Goal: Check status: Check status

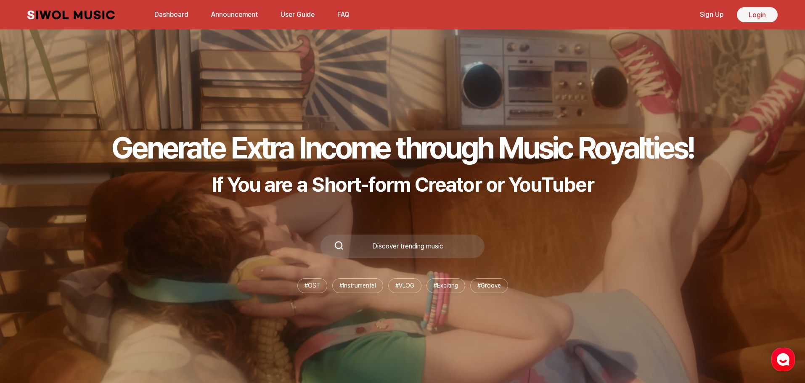
click at [752, 16] on link "Login" at bounding box center [757, 14] width 41 height 15
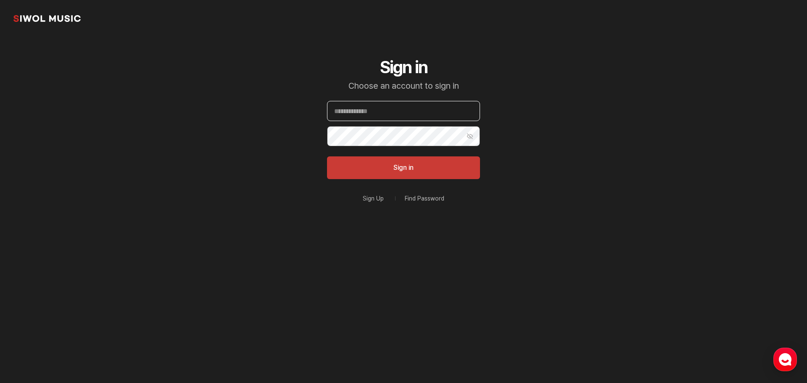
click at [391, 110] on input "Email" at bounding box center [403, 111] width 153 height 20
paste input "**********"
type input "**********"
click at [471, 168] on button "Sign in" at bounding box center [403, 167] width 153 height 23
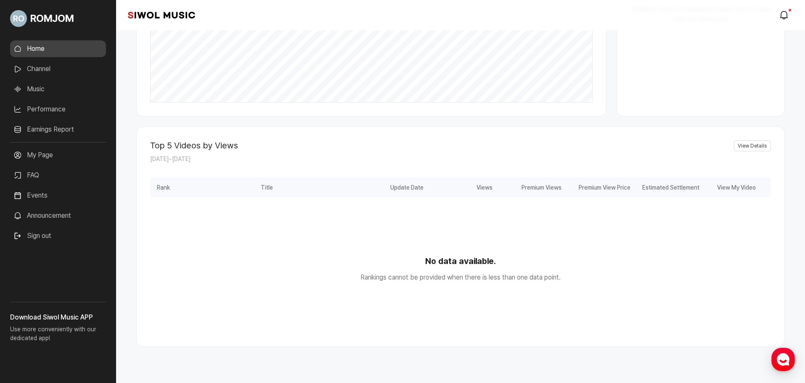
scroll to position [314, 0]
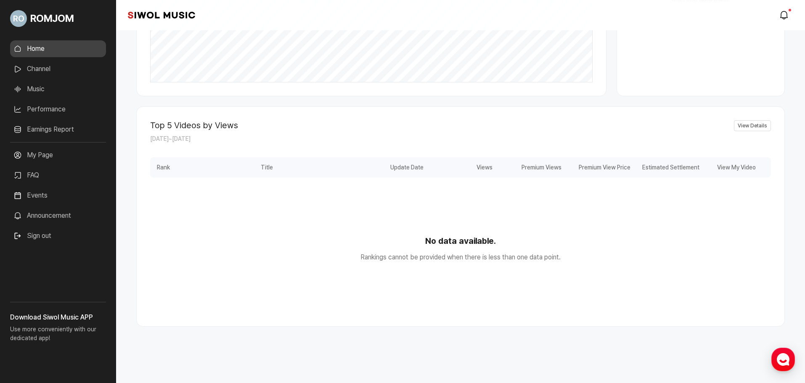
click at [757, 125] on link "View Details" at bounding box center [752, 125] width 37 height 11
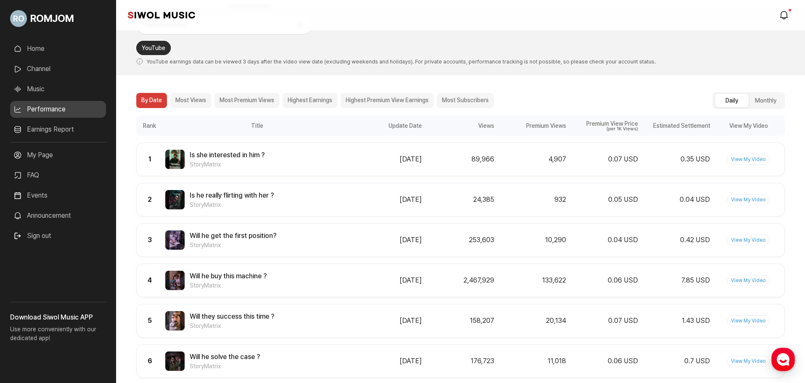
scroll to position [34, 0]
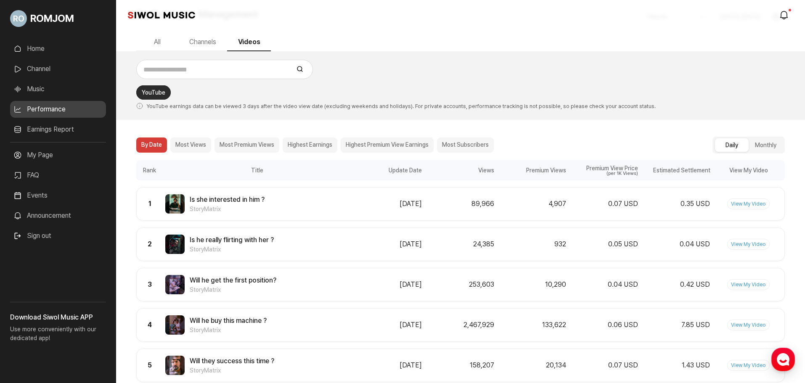
click at [581, 201] on div "0.07 USD" at bounding box center [604, 204] width 67 height 10
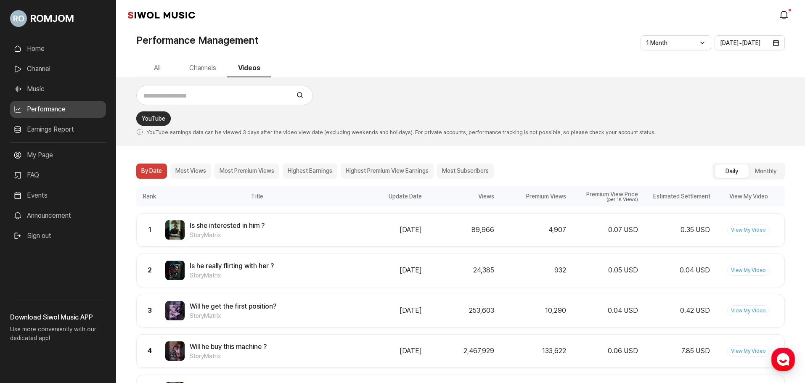
scroll to position [0, 0]
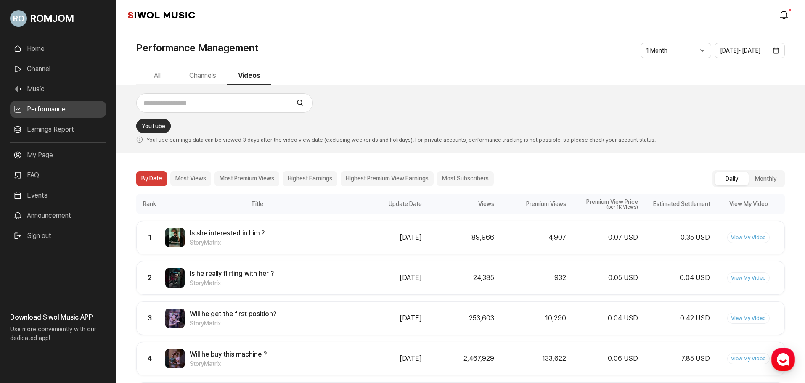
click at [159, 74] on button "All" at bounding box center [157, 76] width 42 height 18
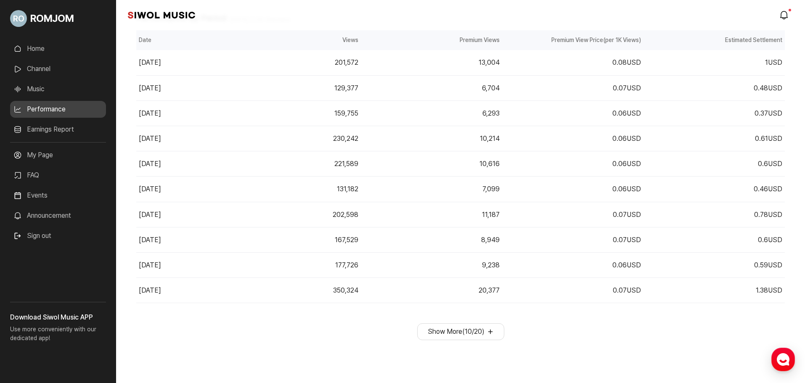
scroll to position [15, 0]
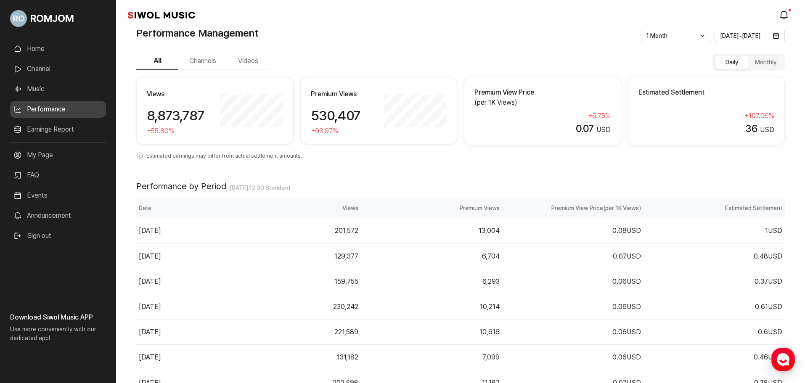
click at [56, 40] on div "Home Channel Music Performance Earnings Report More My Page FAQ Events Announce…" at bounding box center [58, 169] width 116 height 265
click at [54, 48] on link "Home" at bounding box center [58, 48] width 96 height 17
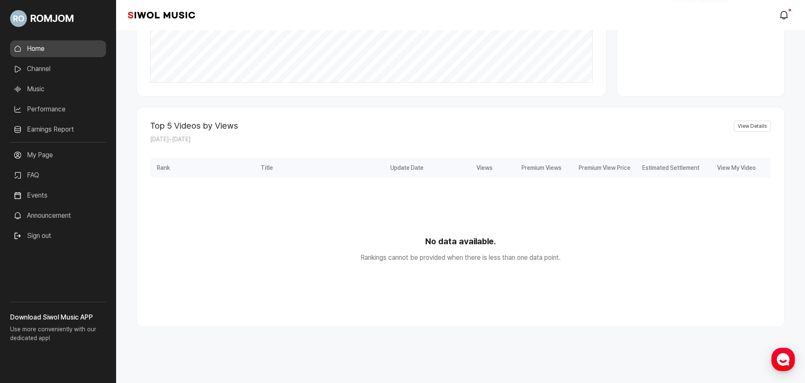
scroll to position [314, 0]
click at [757, 129] on link "View Details" at bounding box center [752, 125] width 37 height 11
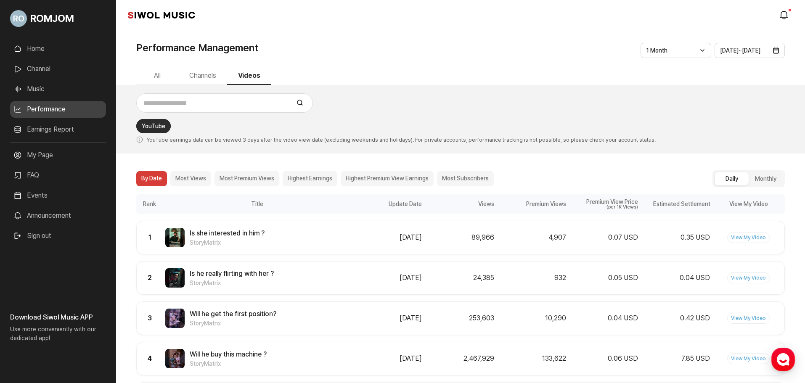
click at [400, 180] on button "Highest Premium View Earnings" at bounding box center [387, 178] width 93 height 15
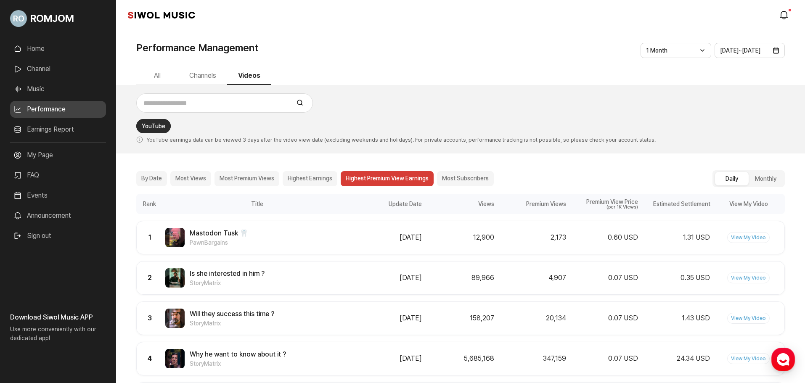
click at [155, 178] on button "By Date" at bounding box center [151, 178] width 31 height 15
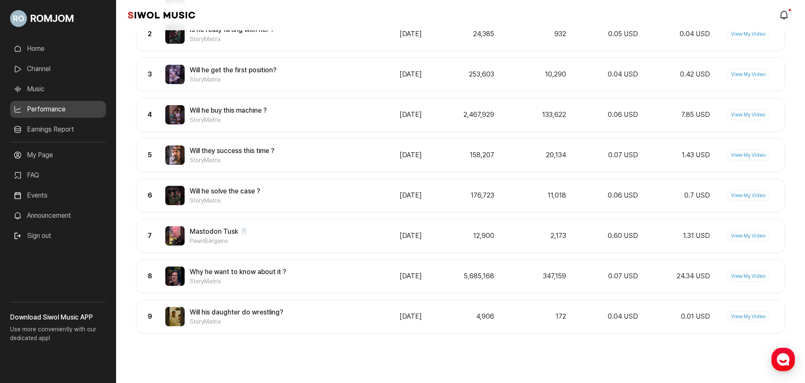
scroll to position [118, 0]
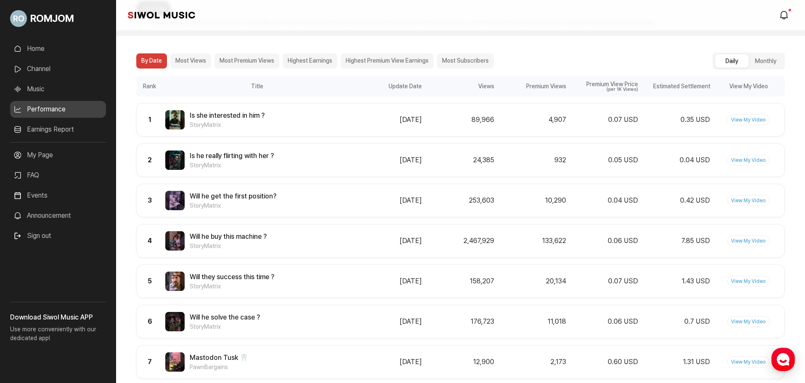
click at [766, 66] on button "Monthly" at bounding box center [765, 60] width 34 height 13
click at [735, 64] on button "Daily" at bounding box center [732, 60] width 34 height 13
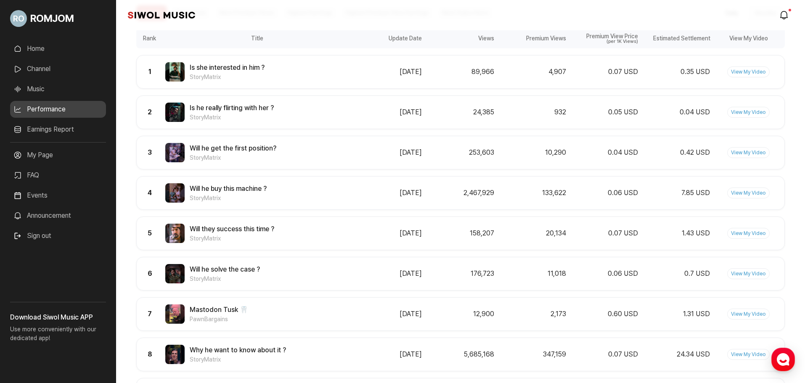
scroll to position [160, 0]
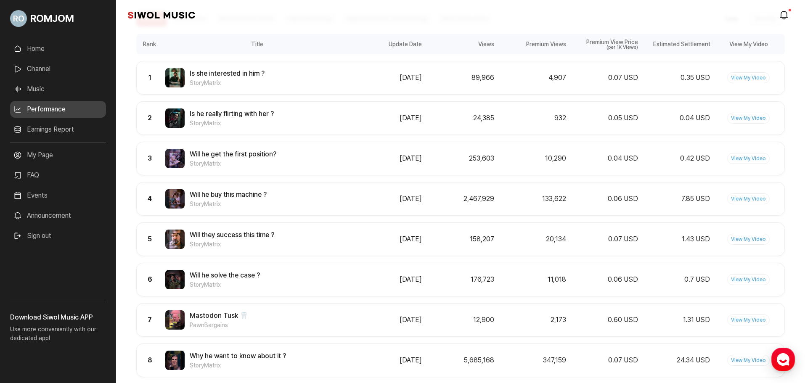
click at [64, 231] on li "Sign out" at bounding box center [58, 235] width 96 height 17
click at [42, 235] on button "Sign out" at bounding box center [32, 235] width 45 height 17
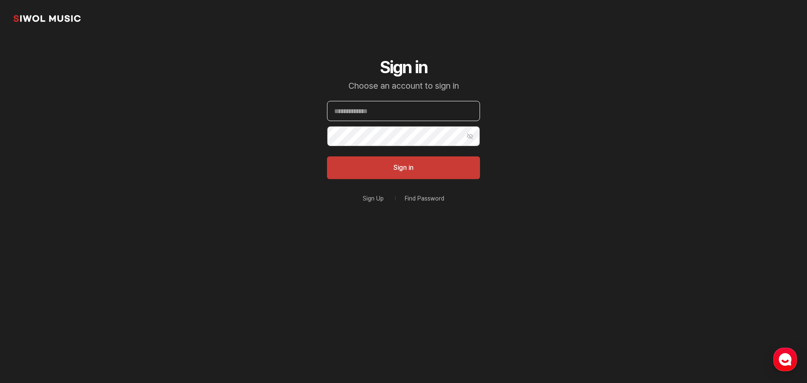
click at [370, 120] on input "Email" at bounding box center [403, 111] width 153 height 20
paste input "**********"
type input "**********"
click at [238, 170] on section "**********" at bounding box center [403, 134] width 807 height 269
click at [404, 125] on form "**********" at bounding box center [403, 140] width 153 height 78
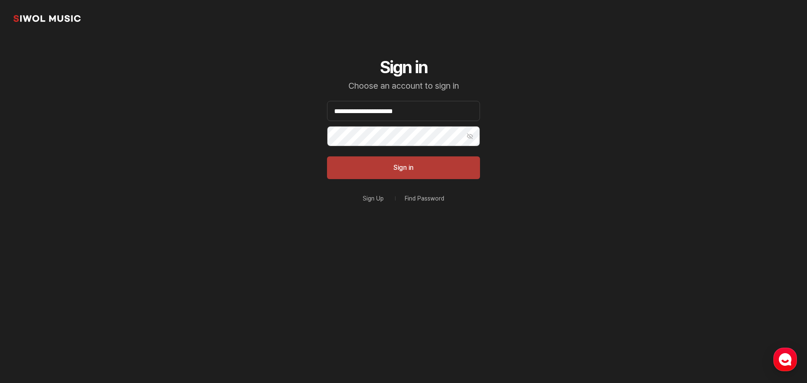
click at [404, 166] on button "Sign in" at bounding box center [403, 167] width 153 height 23
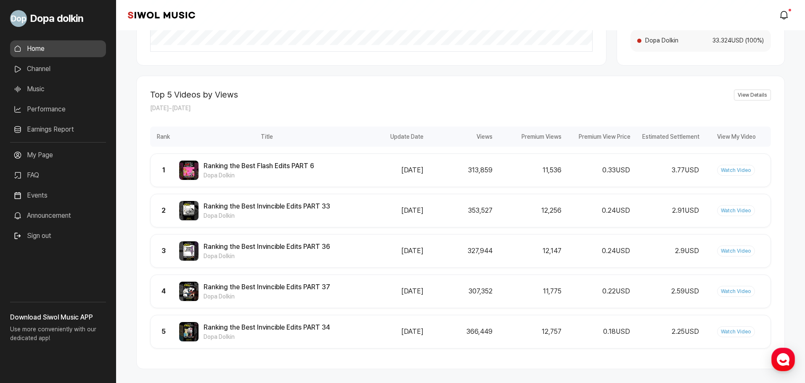
scroll to position [336, 0]
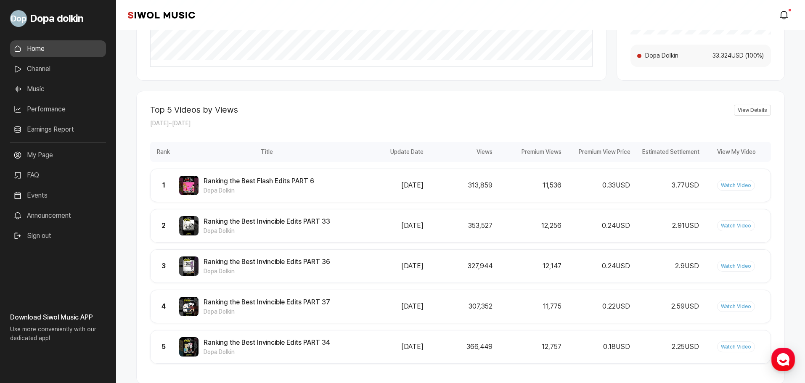
click at [744, 111] on link "View Details" at bounding box center [752, 110] width 37 height 11
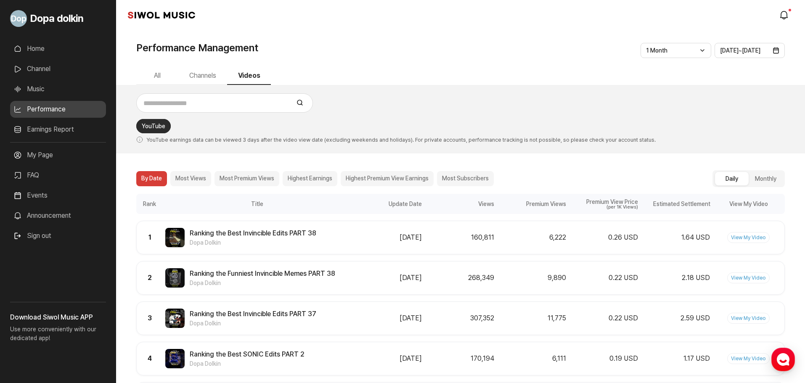
scroll to position [166, 0]
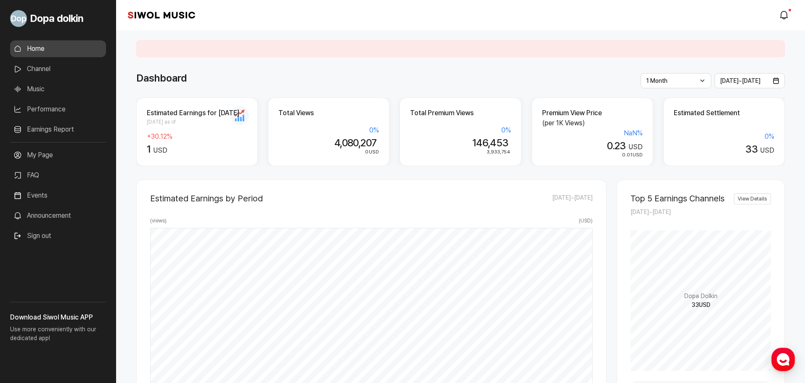
click at [69, 241] on li "Sign out" at bounding box center [58, 235] width 96 height 17
click at [60, 233] on li "Sign out" at bounding box center [58, 235] width 96 height 17
click at [50, 236] on button "Sign out" at bounding box center [32, 235] width 45 height 17
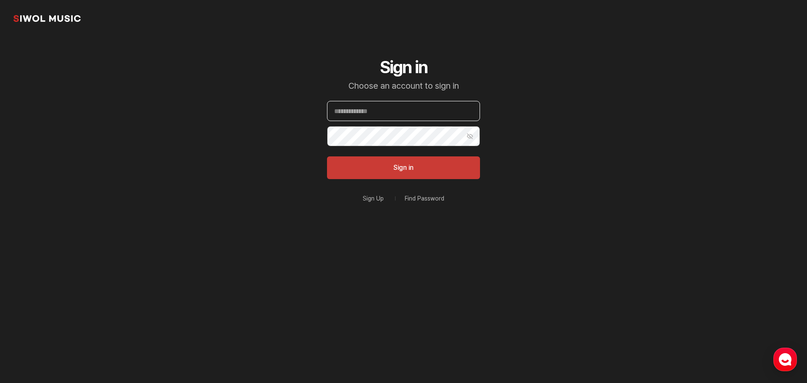
click at [408, 114] on input "Email" at bounding box center [403, 111] width 153 height 20
paste input "**********"
type input "**********"
click at [389, 162] on button "Sign in" at bounding box center [403, 167] width 153 height 23
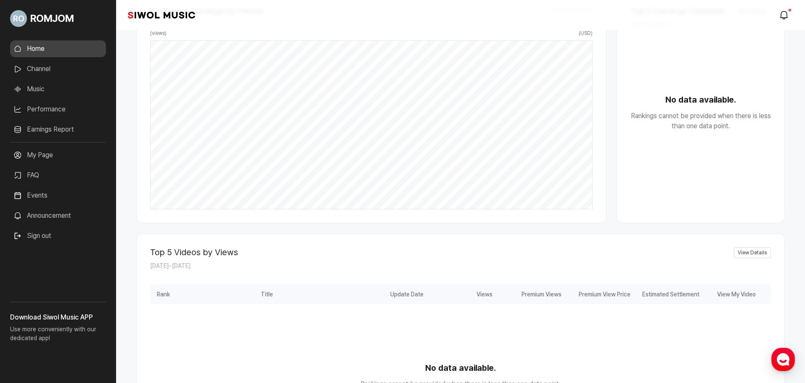
scroll to position [314, 0]
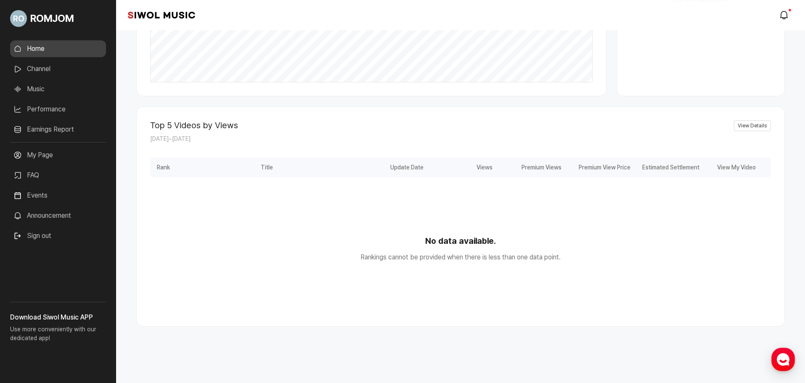
click at [765, 127] on link "View Details" at bounding box center [752, 125] width 37 height 11
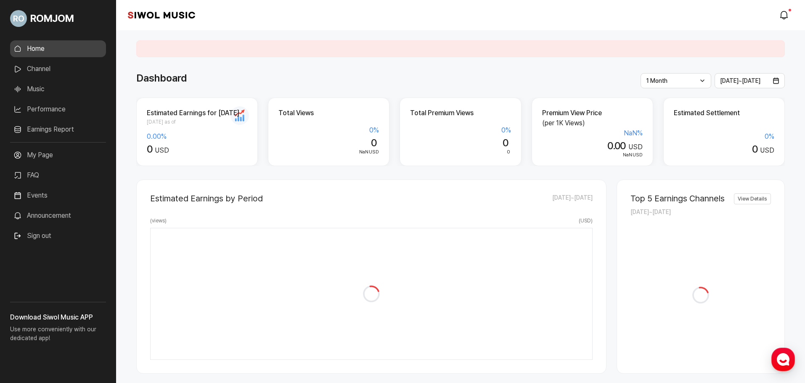
scroll to position [166, 0]
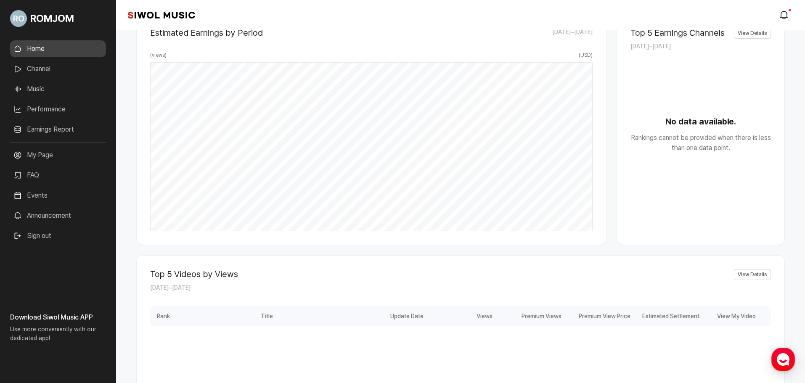
click at [754, 275] on link "View Details" at bounding box center [752, 274] width 37 height 11
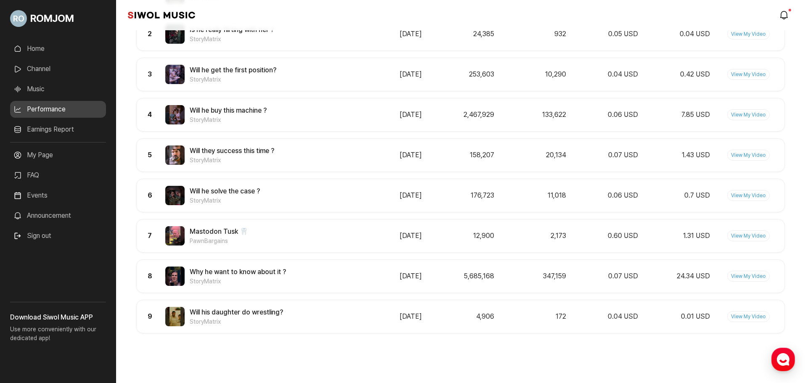
scroll to position [34, 0]
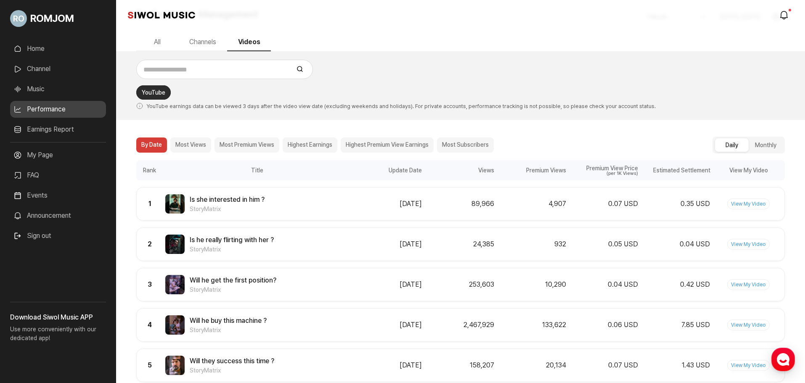
click at [58, 237] on li "Sign out" at bounding box center [58, 235] width 96 height 17
click at [40, 235] on button "Sign out" at bounding box center [32, 235] width 45 height 17
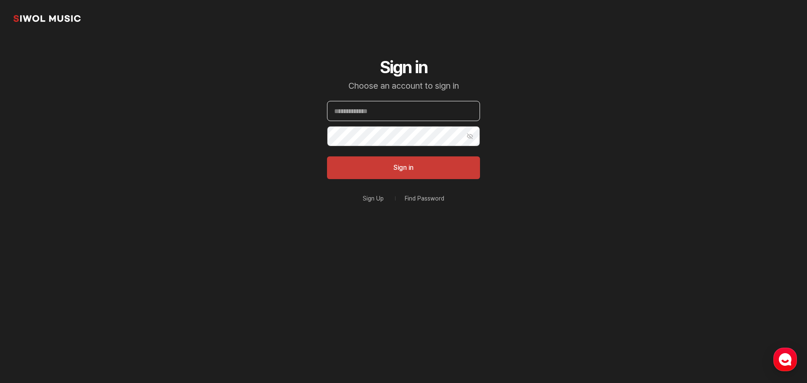
click at [422, 109] on input "Email" at bounding box center [403, 111] width 153 height 20
paste input "**********"
type input "**********"
click at [226, 192] on section "**********" at bounding box center [403, 134] width 807 height 269
click at [399, 164] on button "Sign in" at bounding box center [403, 167] width 153 height 23
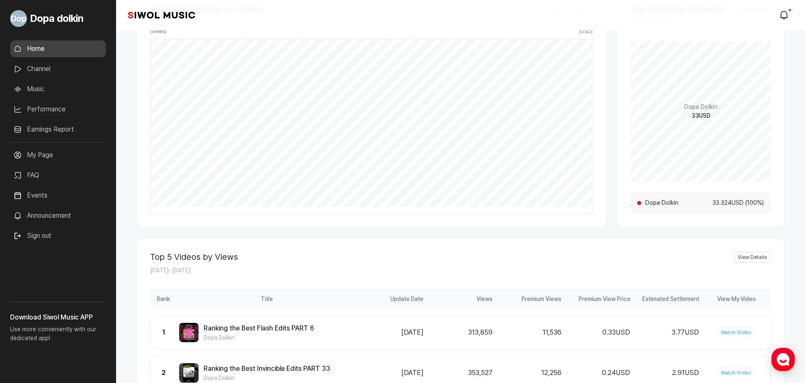
scroll to position [252, 0]
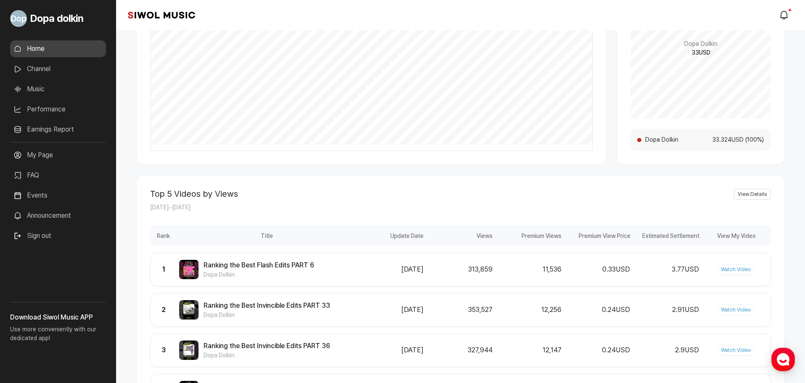
click at [752, 195] on link "View Details" at bounding box center [752, 194] width 37 height 11
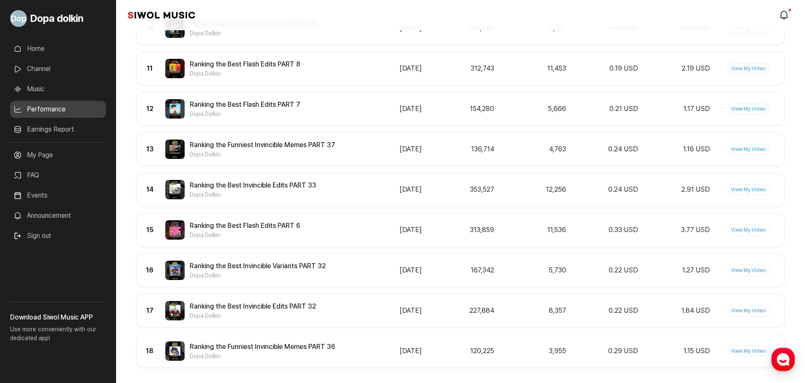
scroll to position [637, 0]
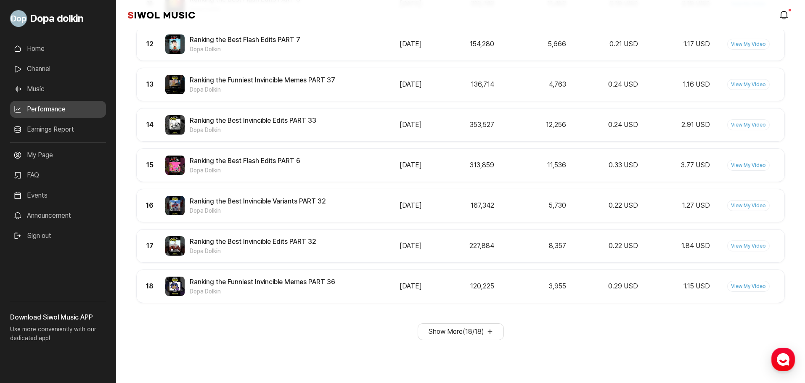
click at [465, 333] on button "Show More ( 18 / 18 )" at bounding box center [460, 331] width 86 height 17
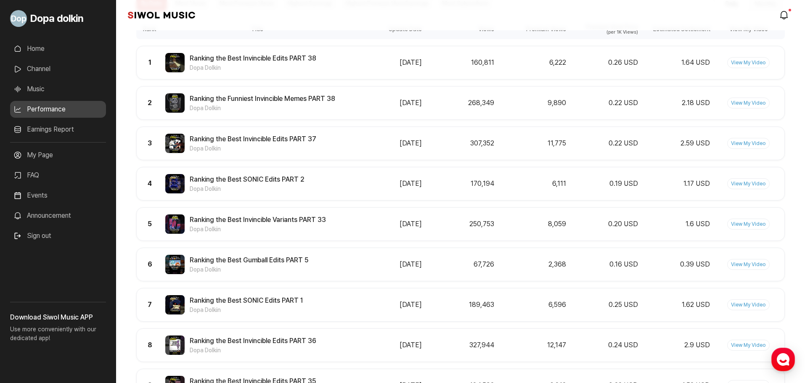
scroll to position [91, 0]
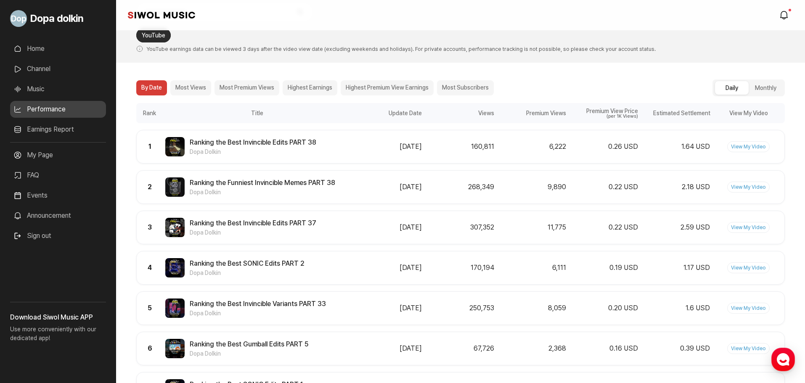
click at [60, 243] on li "Sign out" at bounding box center [58, 235] width 96 height 17
click at [61, 237] on li "Sign out" at bounding box center [58, 235] width 96 height 17
click at [48, 236] on button "Sign out" at bounding box center [32, 235] width 45 height 17
